Goal: Book appointment/travel/reservation

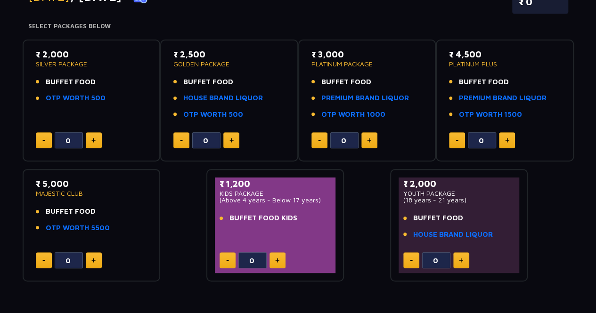
scroll to position [141, 0]
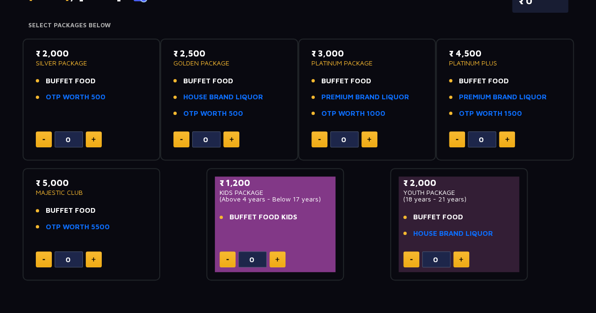
click at [60, 193] on p "MAJESTIC CLUB" at bounding box center [92, 192] width 112 height 7
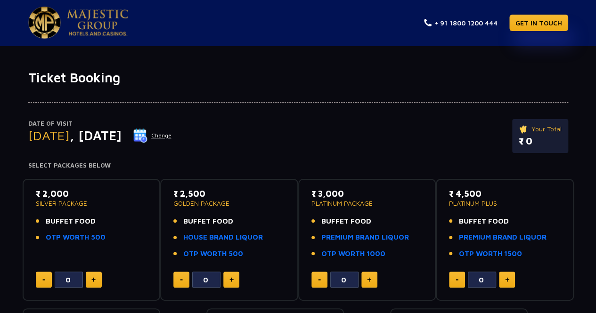
scroll to position [0, 0]
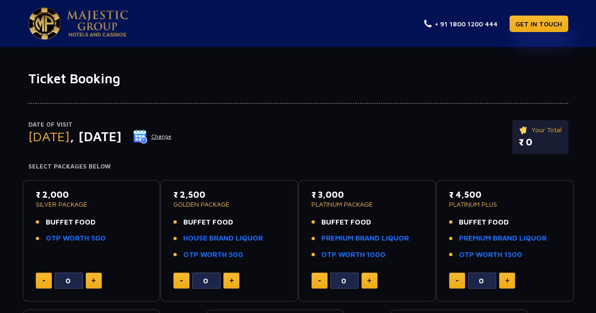
click at [172, 136] on button "Change" at bounding box center [152, 136] width 39 height 15
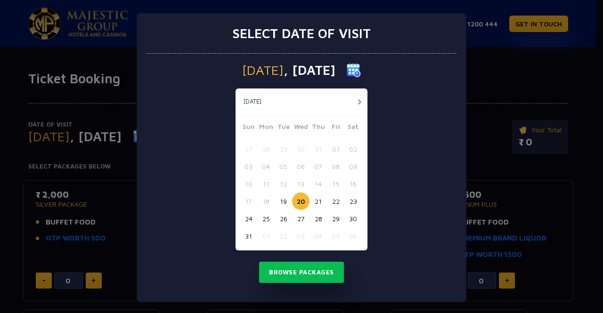
click at [356, 102] on button "button" at bounding box center [359, 102] width 12 height 12
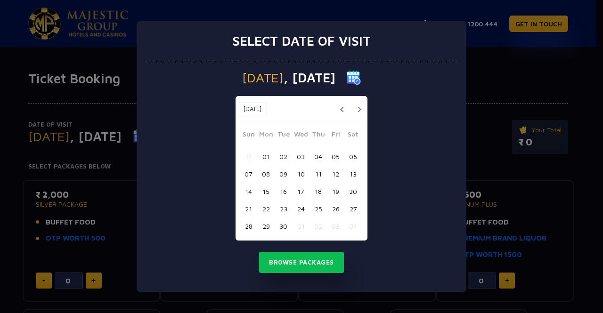
click at [287, 193] on button "16" at bounding box center [283, 191] width 17 height 17
click at [312, 261] on button "Browse Packages" at bounding box center [301, 263] width 85 height 22
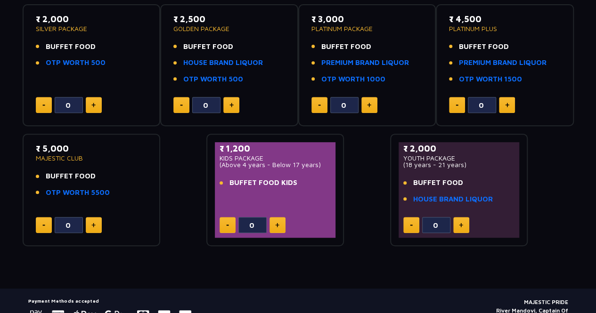
scroll to position [127, 0]
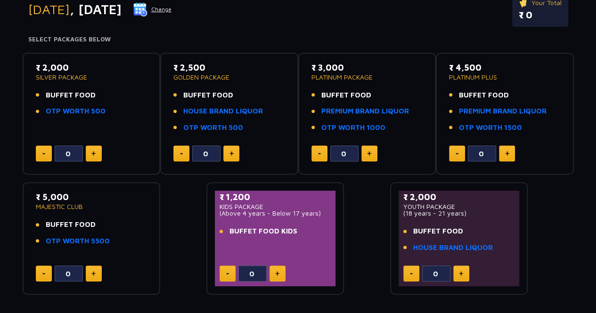
click at [97, 155] on button at bounding box center [94, 154] width 16 height 16
type input "2"
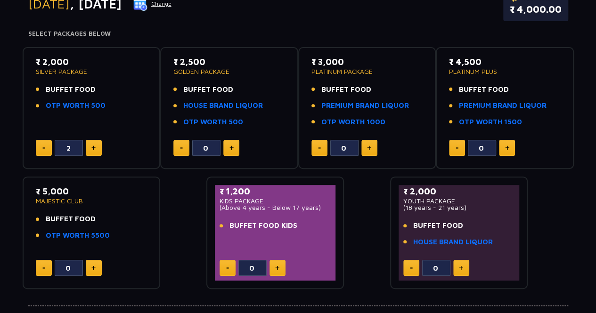
scroll to position [199, 0]
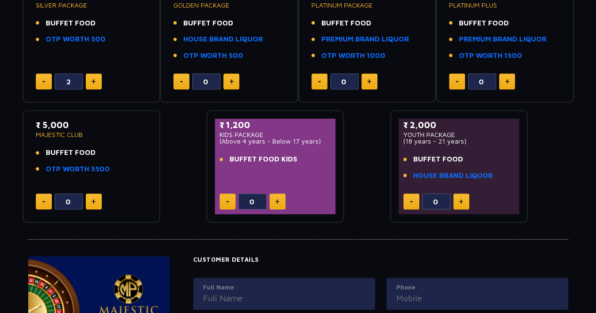
click at [462, 201] on img at bounding box center [461, 201] width 4 height 5
type input "1"
click at [457, 176] on link "HOUSE BRAND LIQUOR" at bounding box center [453, 176] width 80 height 11
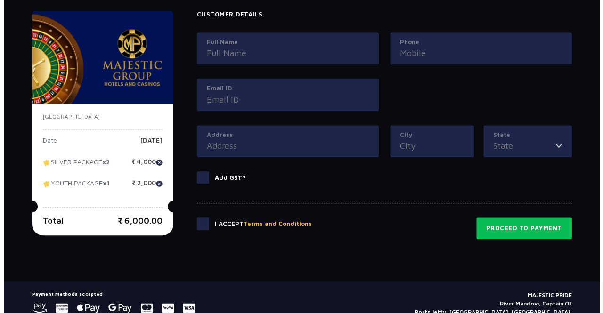
scroll to position [471, 0]
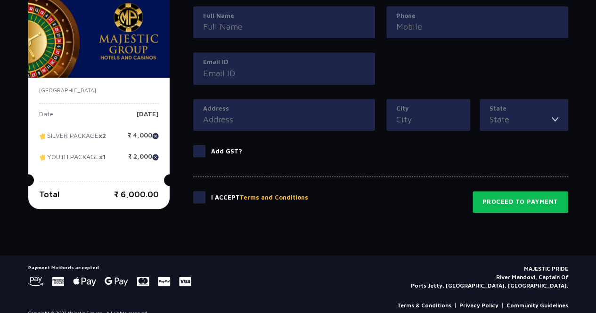
click at [257, 195] on button "Terms and Conditions" at bounding box center [274, 197] width 68 height 9
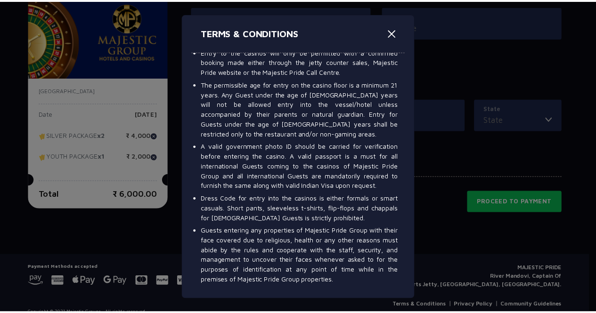
scroll to position [518, 0]
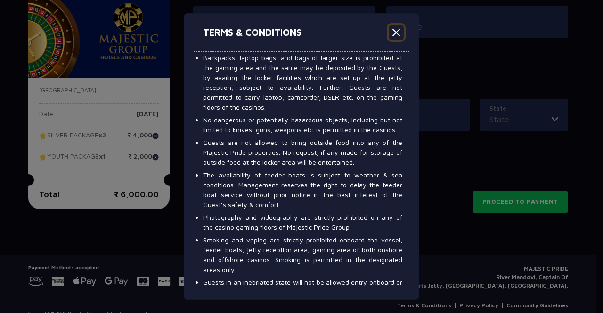
click at [397, 28] on button "Close" at bounding box center [396, 32] width 15 height 15
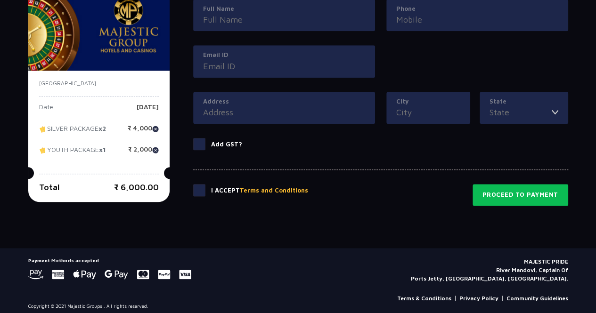
scroll to position [482, 0]
